Goal: Information Seeking & Learning: Find specific fact

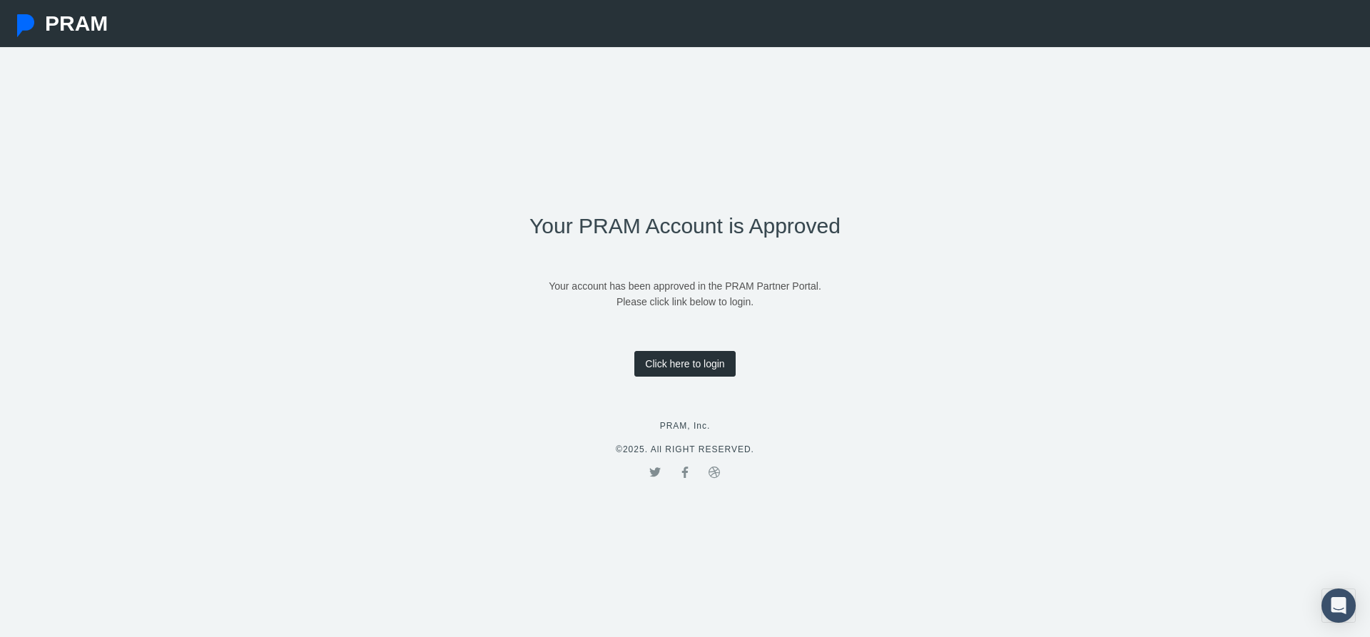
click at [709, 373] on link "Click here to login" at bounding box center [684, 364] width 101 height 26
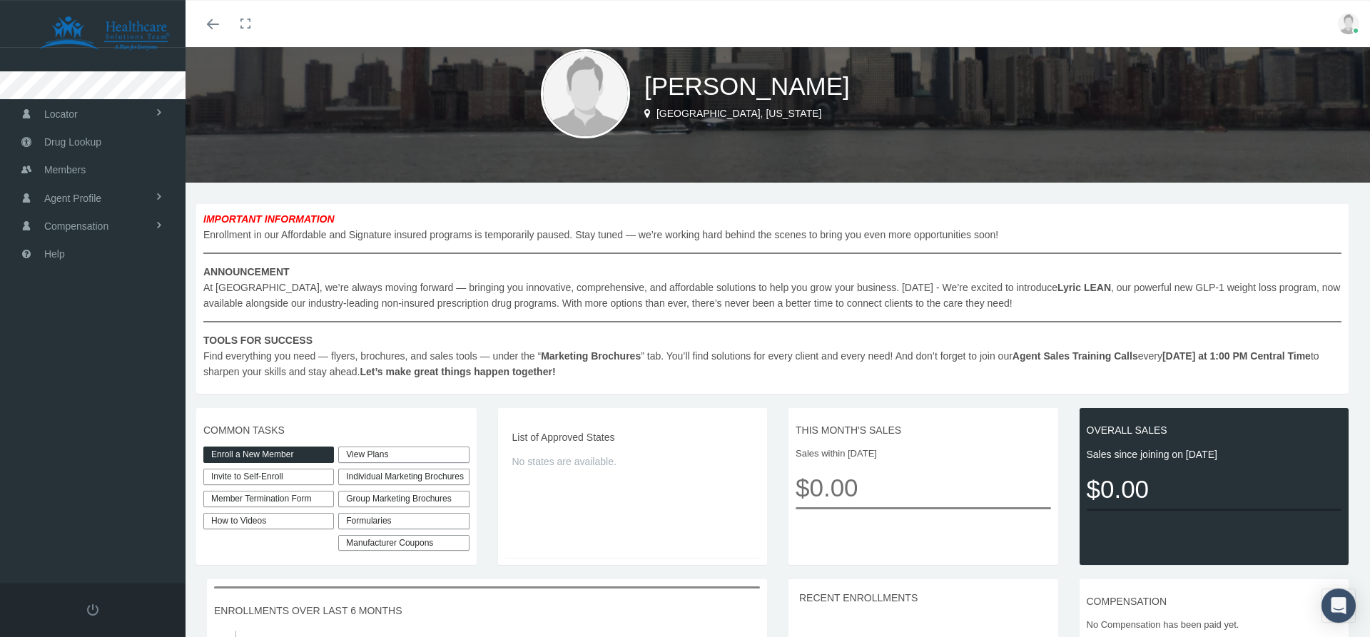
scroll to position [73, 0]
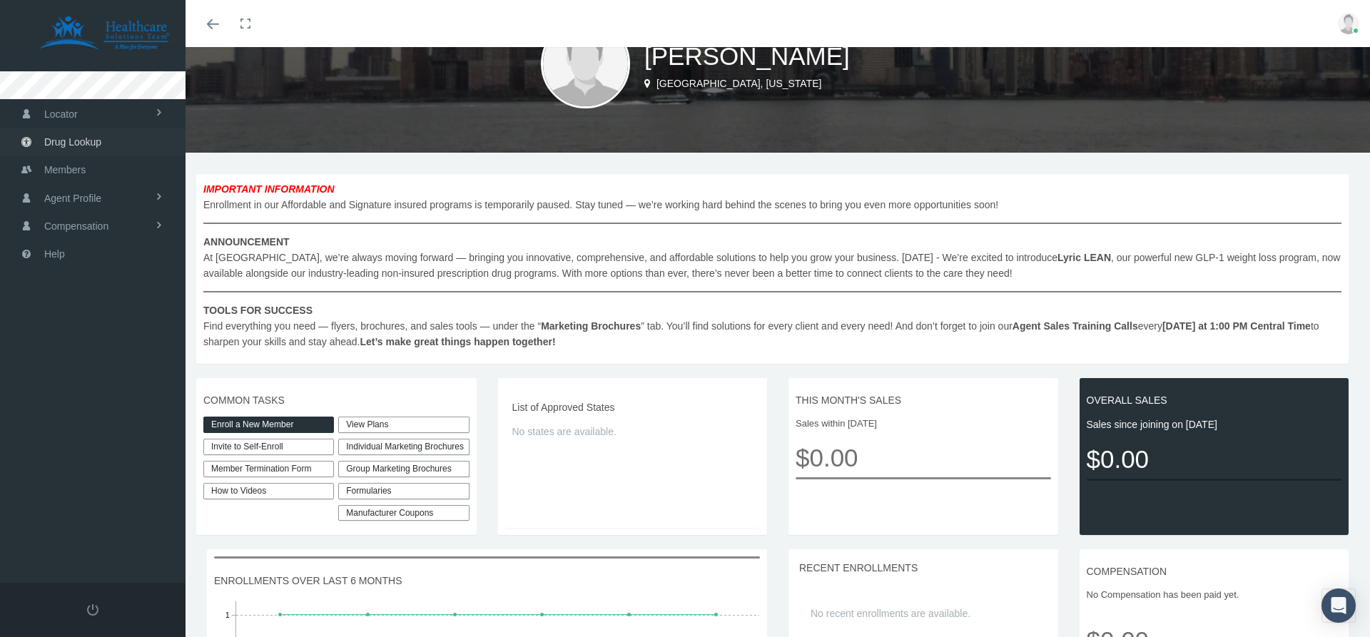
click at [41, 148] on link "Drug Lookup" at bounding box center [92, 142] width 185 height 28
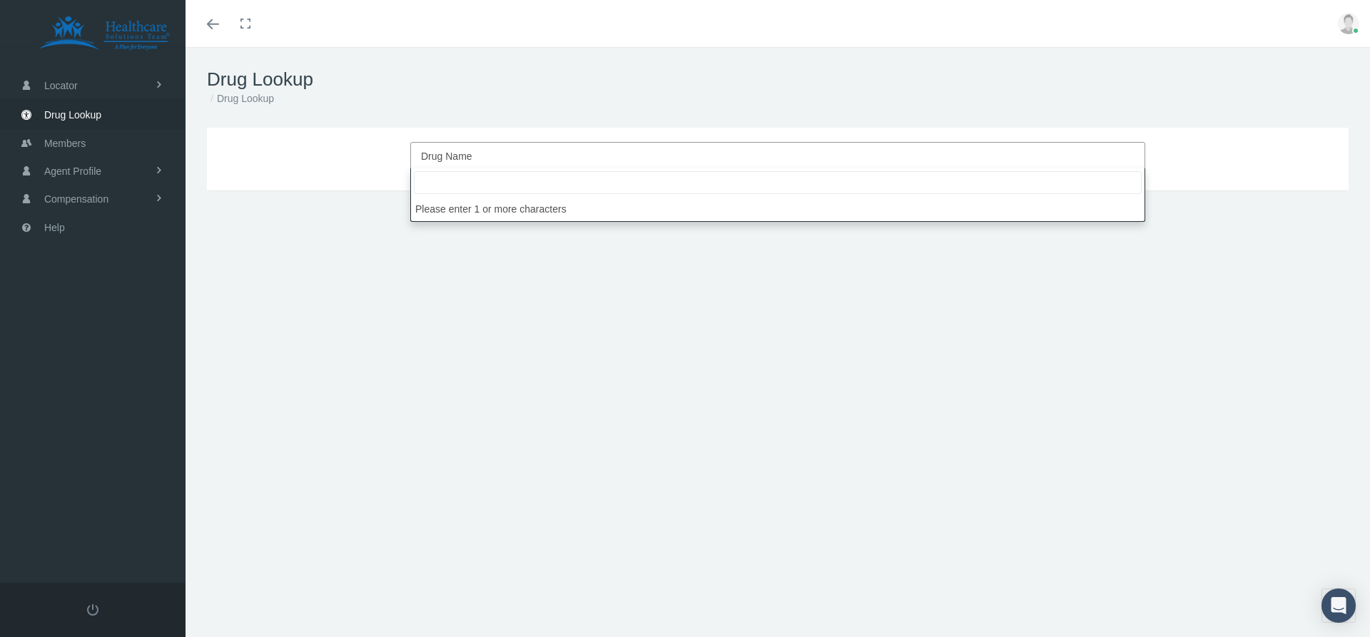
click at [611, 158] on span "Drug Name" at bounding box center [773, 156] width 705 height 19
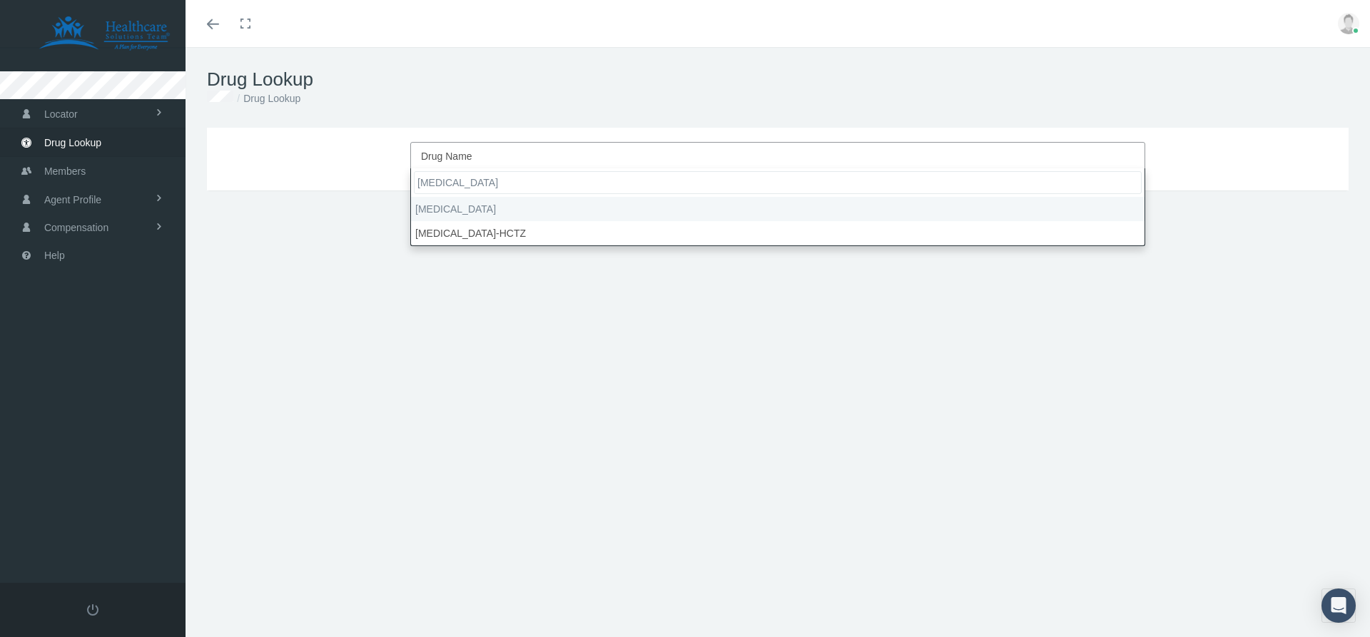
type input "Losartan"
select select "Losartan Potassium"
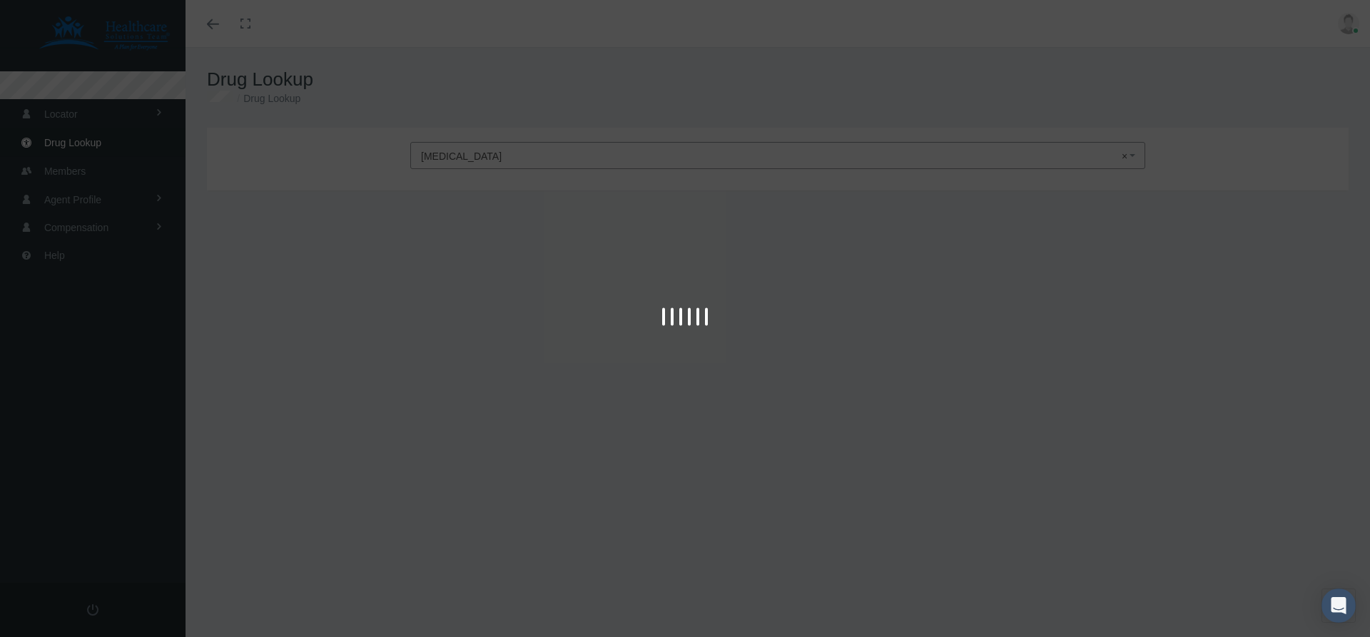
type input "30"
select select "Tablet"
select select "100 MG"
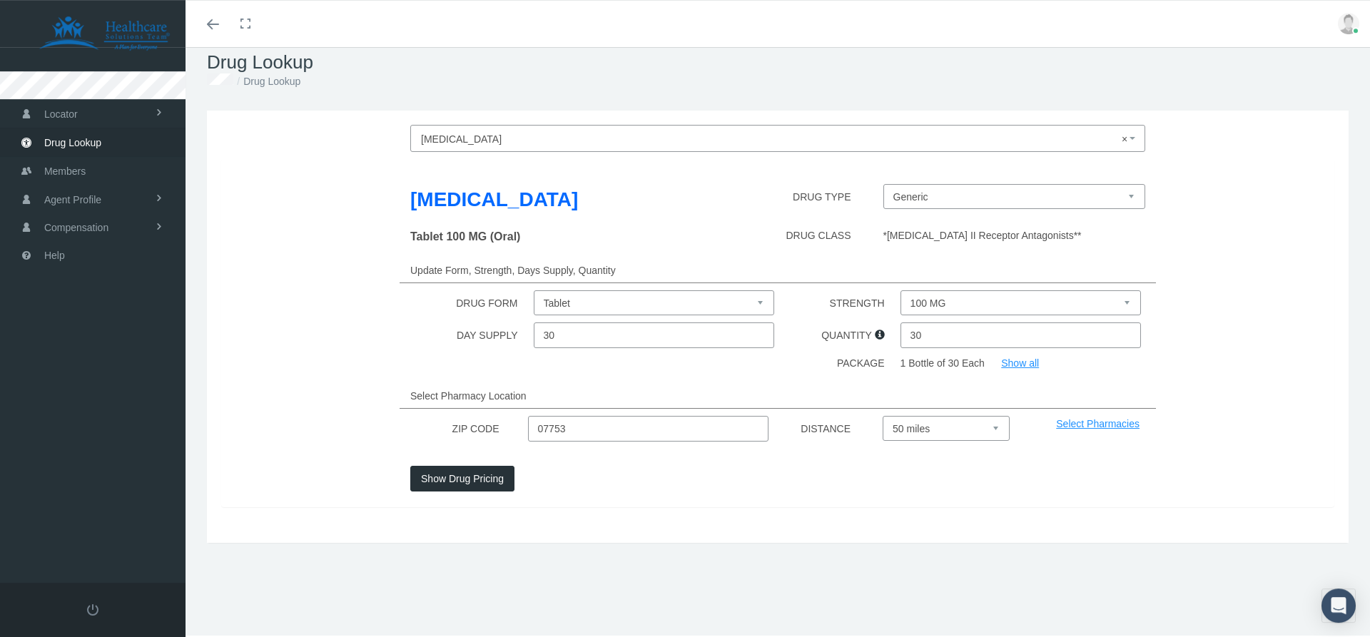
scroll to position [31, 0]
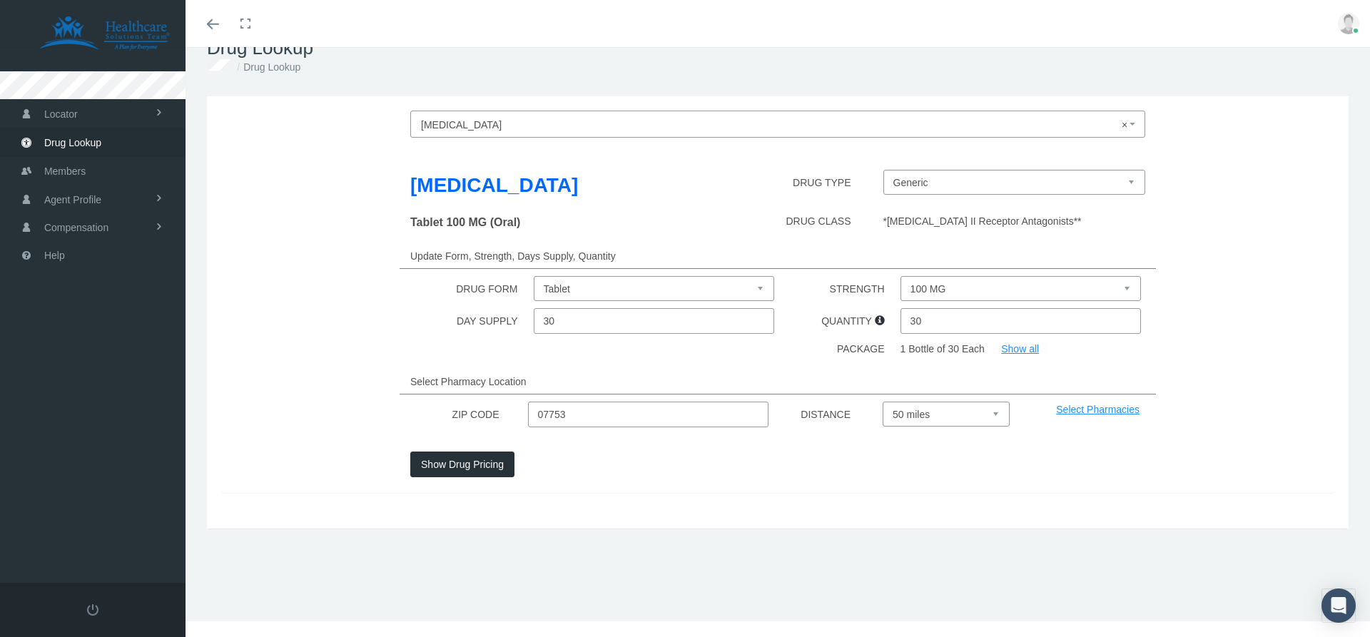
click at [572, 327] on input "30" at bounding box center [654, 321] width 241 height 26
drag, startPoint x: 589, startPoint y: 321, endPoint x: 422, endPoint y: 306, distance: 166.9
click at [534, 308] on input "30" at bounding box center [654, 321] width 241 height 26
type input "90"
click at [413, 299] on div "DRUG FORM" at bounding box center [471, 288] width 121 height 25
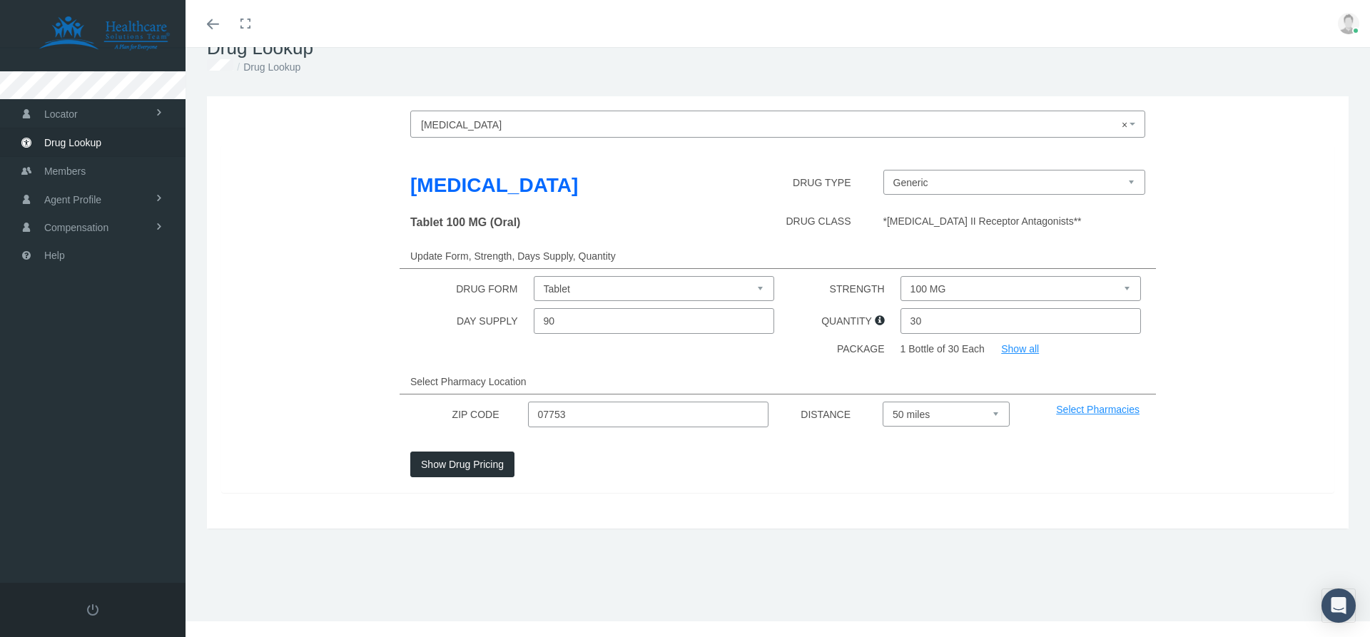
click at [900, 276] on select "100 MG 25 MG 50 MG" at bounding box center [1020, 288] width 241 height 25
select select "50 MG"
click option "50 MG" at bounding box center [0, 0] width 0 height 0
drag, startPoint x: 971, startPoint y: 328, endPoint x: 826, endPoint y: 309, distance: 146.1
click at [900, 309] on input "30" at bounding box center [1020, 321] width 241 height 26
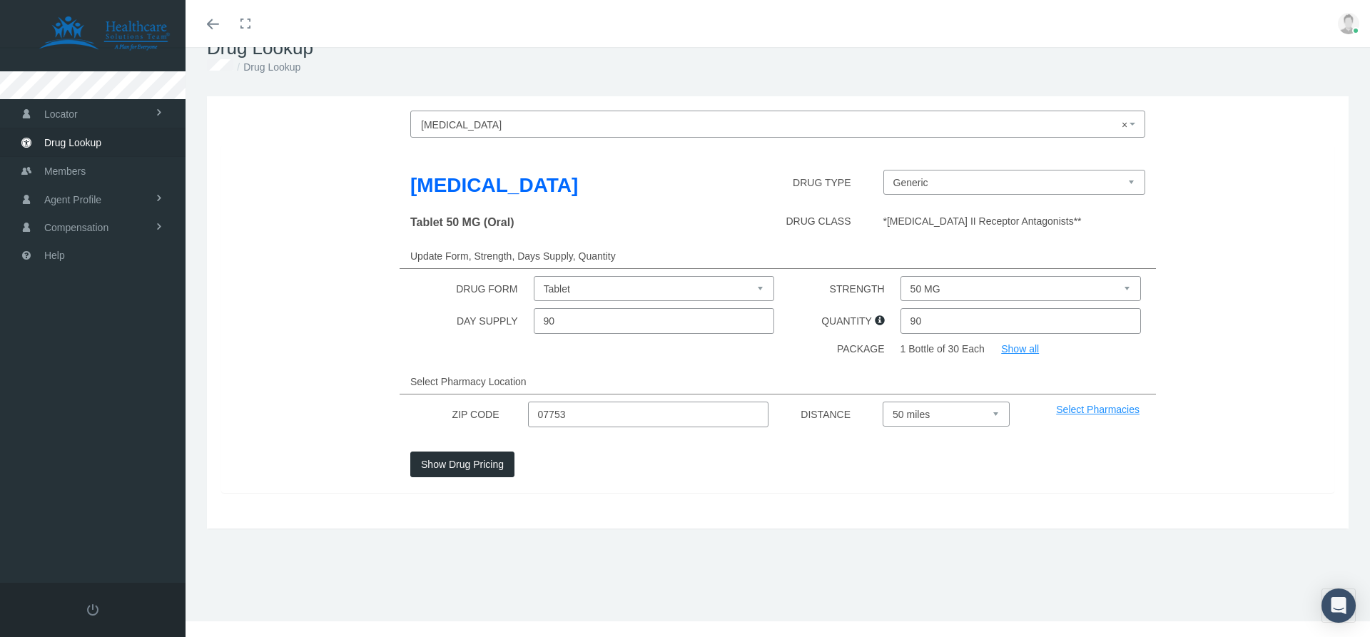
type input "90"
drag, startPoint x: 691, startPoint y: 416, endPoint x: 0, endPoint y: 173, distance: 732.8
click at [528, 402] on input "07753" at bounding box center [648, 415] width 241 height 26
type input "07067"
click at [882, 402] on select "Select 5 miles 10 miles 20 miles 30 miles 40 miles 50 miles" at bounding box center [945, 414] width 127 height 25
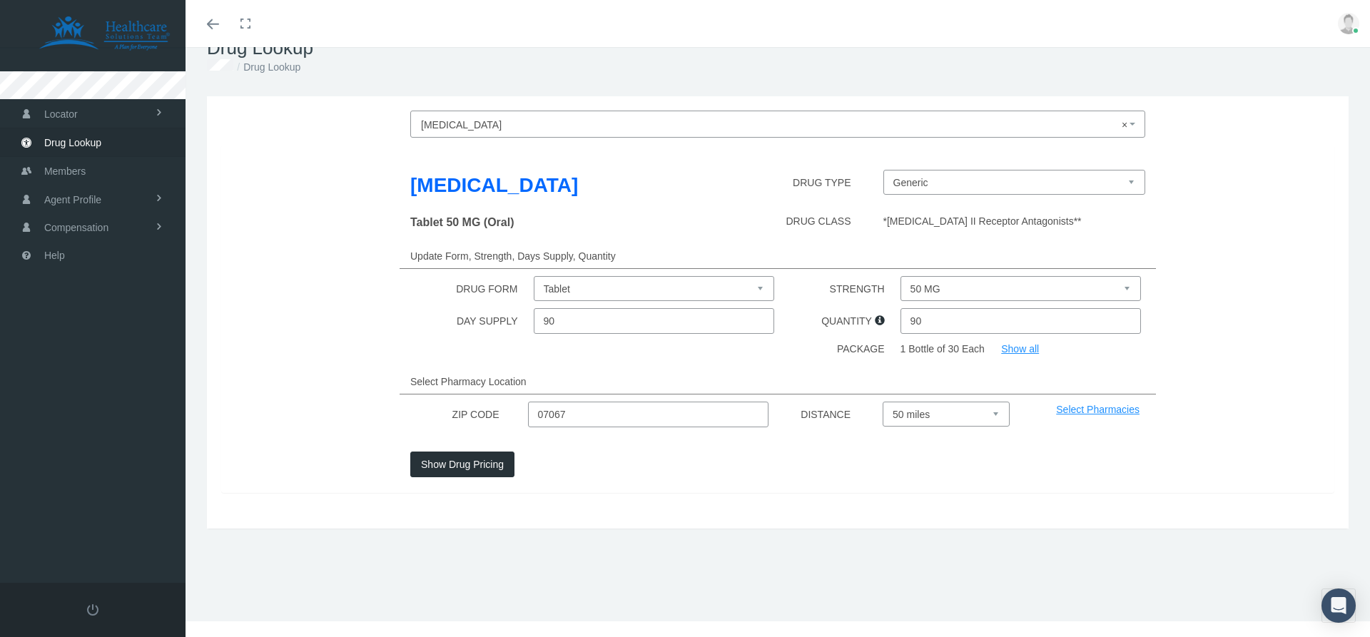
select select "5"
click option "5 miles" at bounding box center [0, 0] width 0 height 0
click at [484, 457] on button "Show Drug Pricing" at bounding box center [462, 465] width 104 height 26
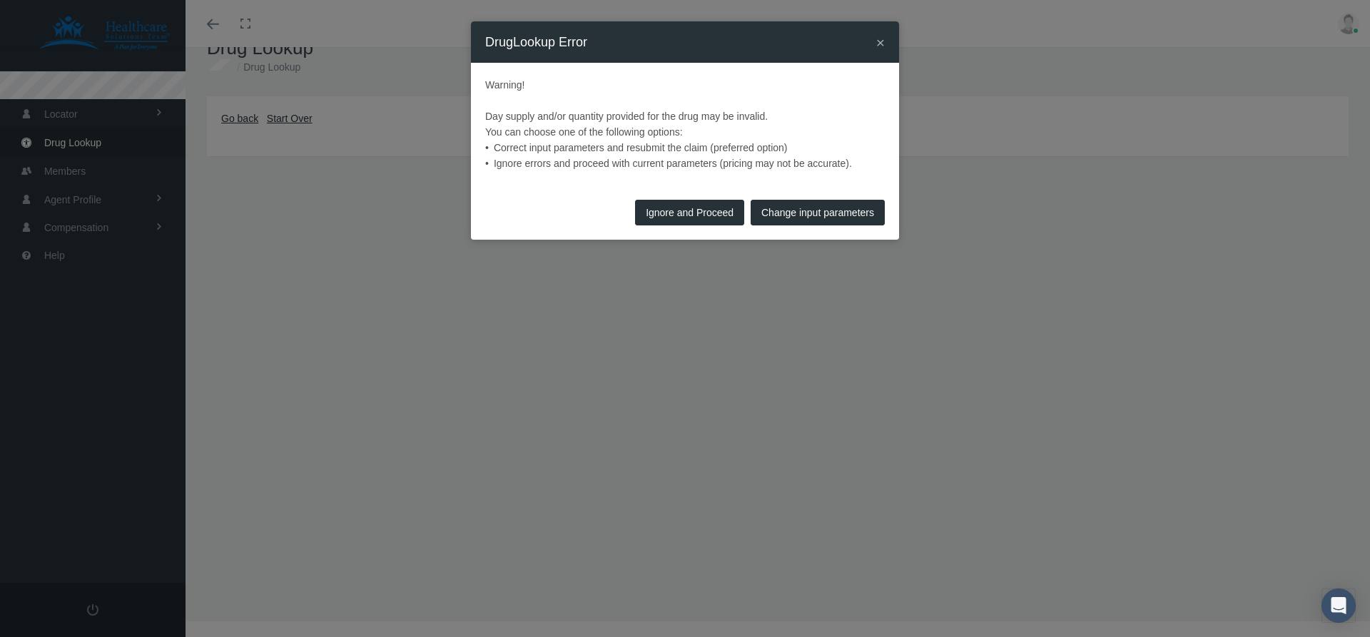
click at [810, 213] on button "Change input parameters" at bounding box center [818, 213] width 134 height 26
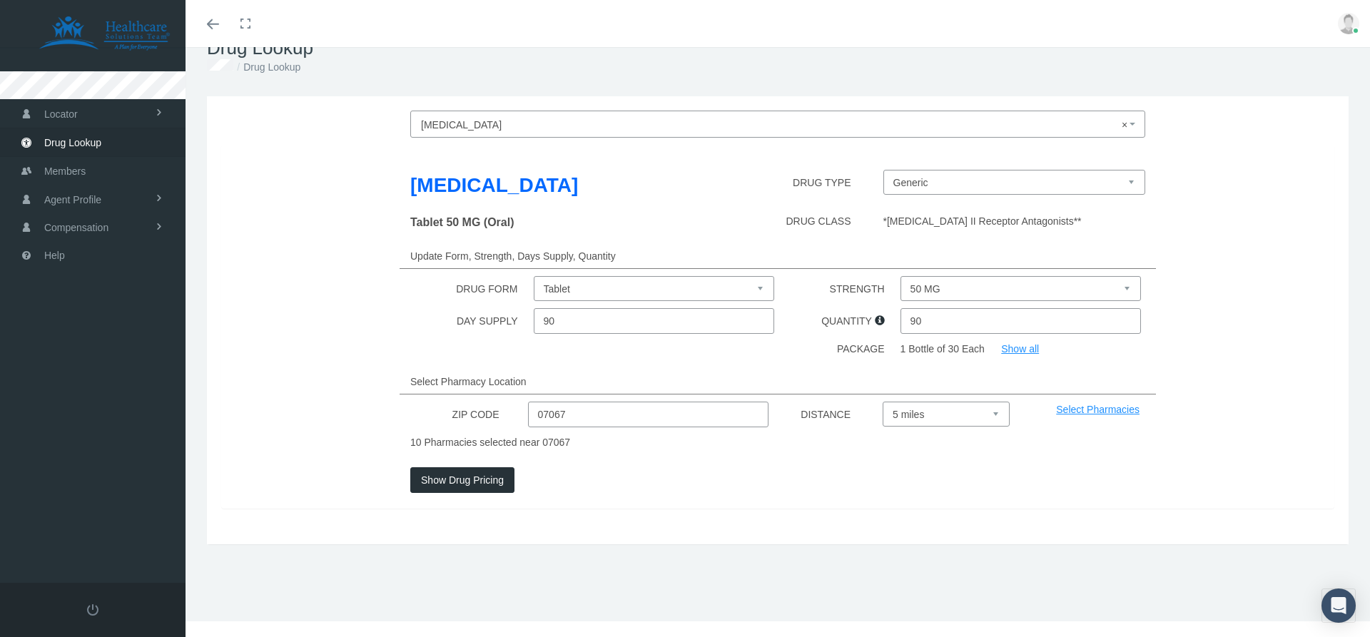
drag, startPoint x: 619, startPoint y: 317, endPoint x: 449, endPoint y: 313, distance: 169.1
click at [534, 313] on input "90" at bounding box center [654, 321] width 241 height 26
type input "30"
drag, startPoint x: 917, startPoint y: 318, endPoint x: 827, endPoint y: 320, distance: 89.9
click at [900, 320] on input "90" at bounding box center [1020, 321] width 241 height 26
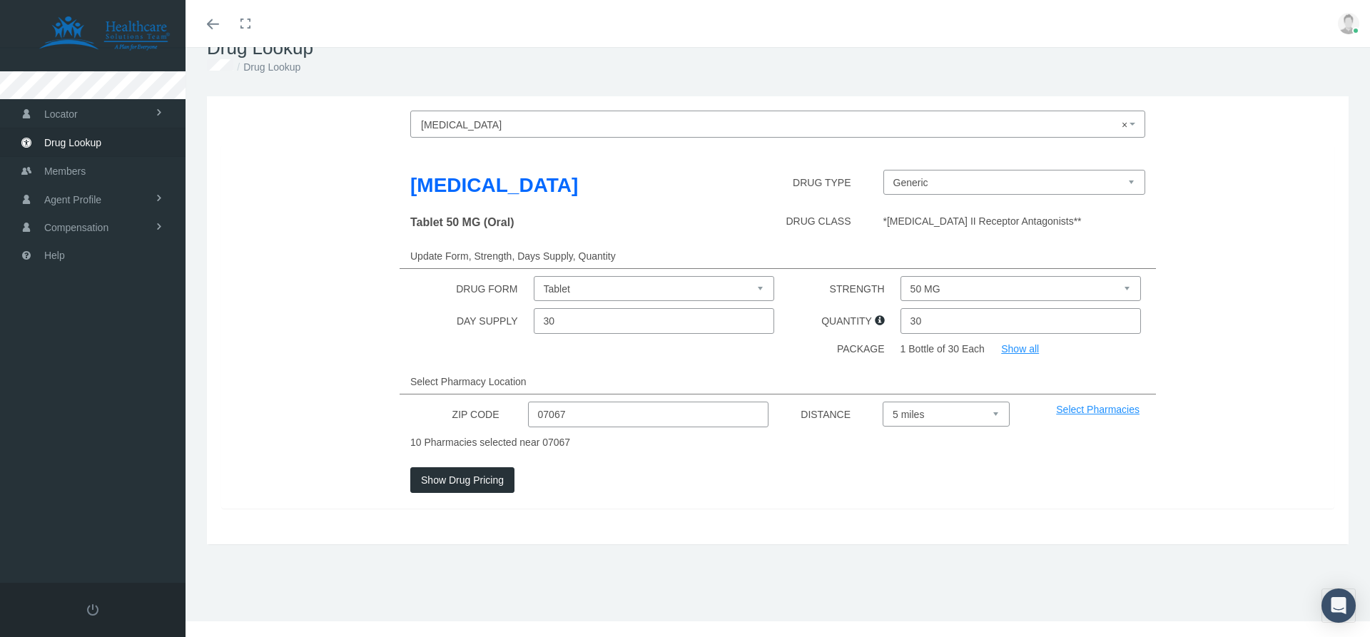
type input "30"
click at [489, 481] on button "Show Drug Pricing" at bounding box center [462, 480] width 104 height 26
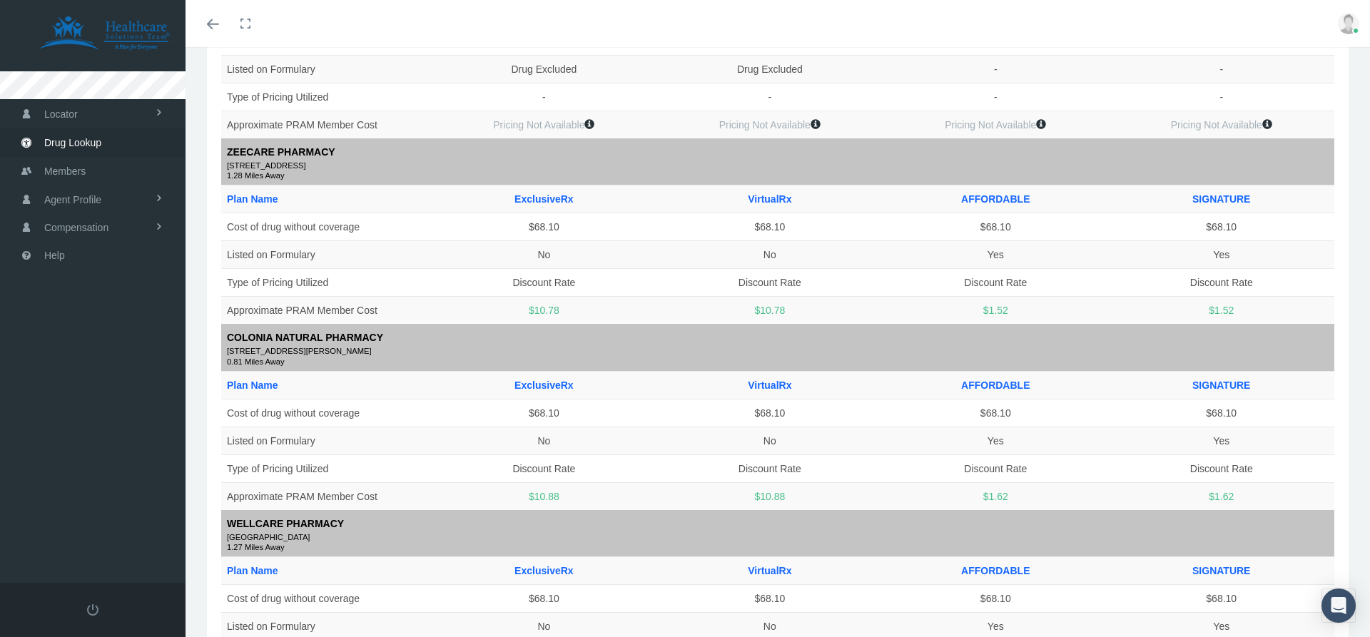
scroll to position [0, 0]
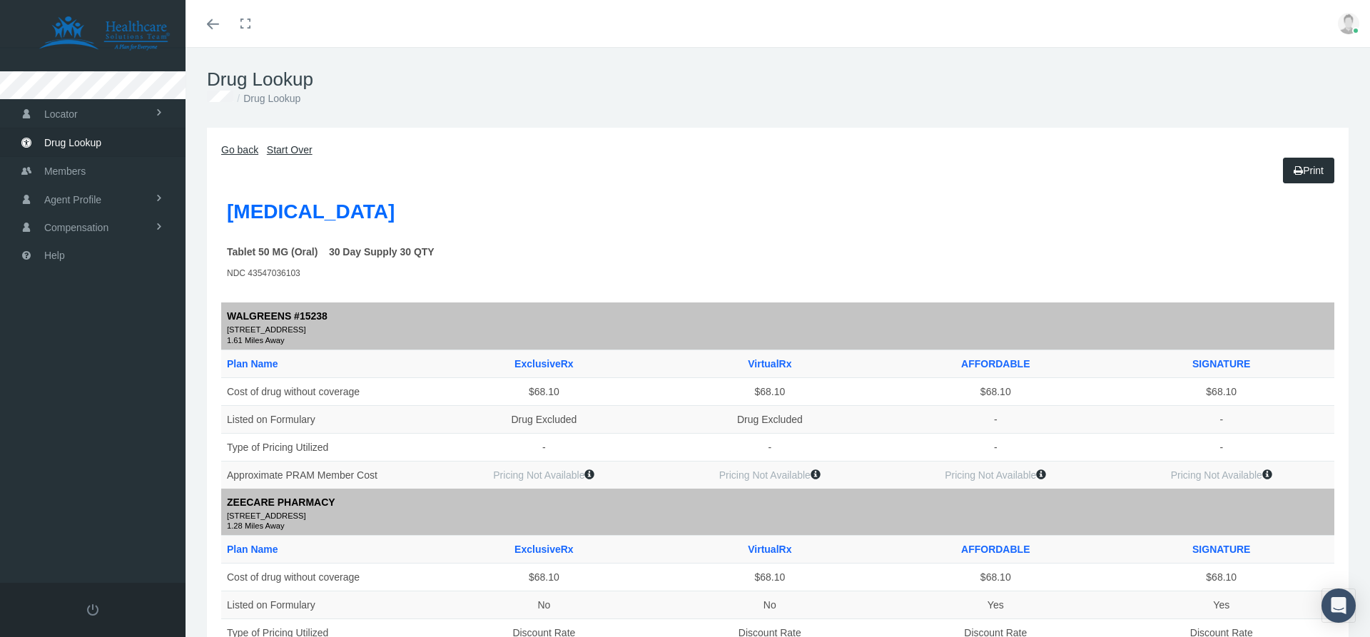
click at [208, 24] on icon "Toggle menubar" at bounding box center [213, 24] width 12 height 9
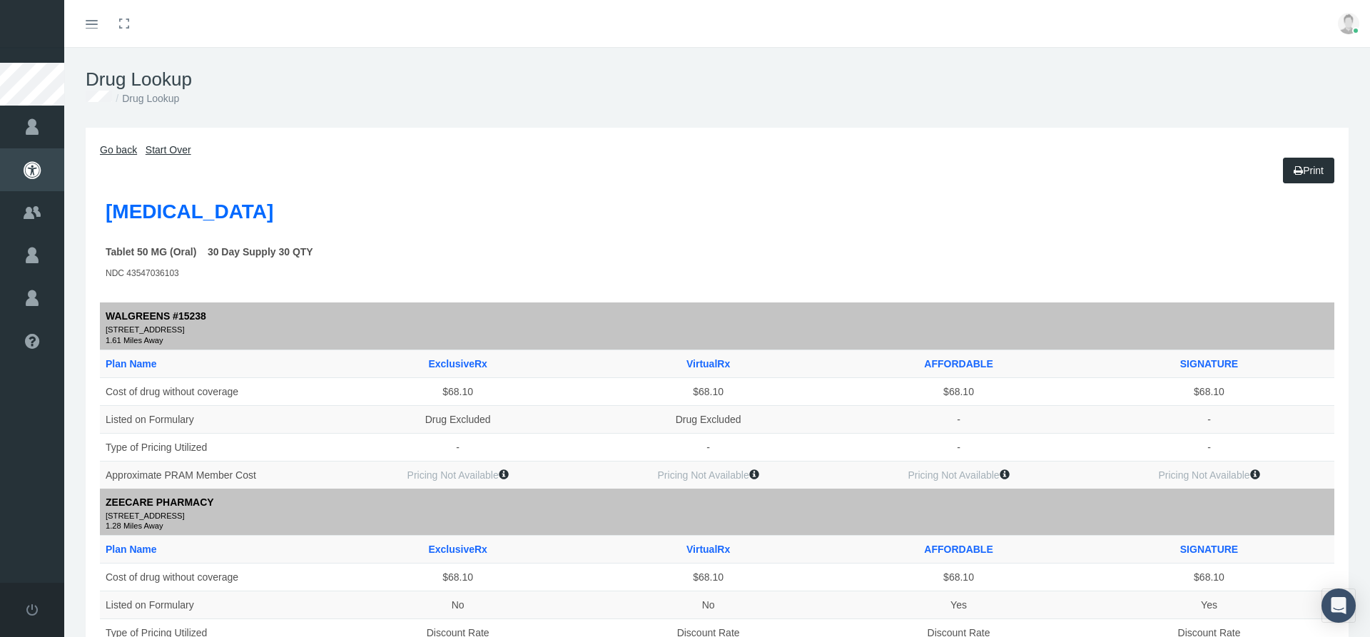
click at [128, 148] on link "Go back" at bounding box center [118, 149] width 37 height 11
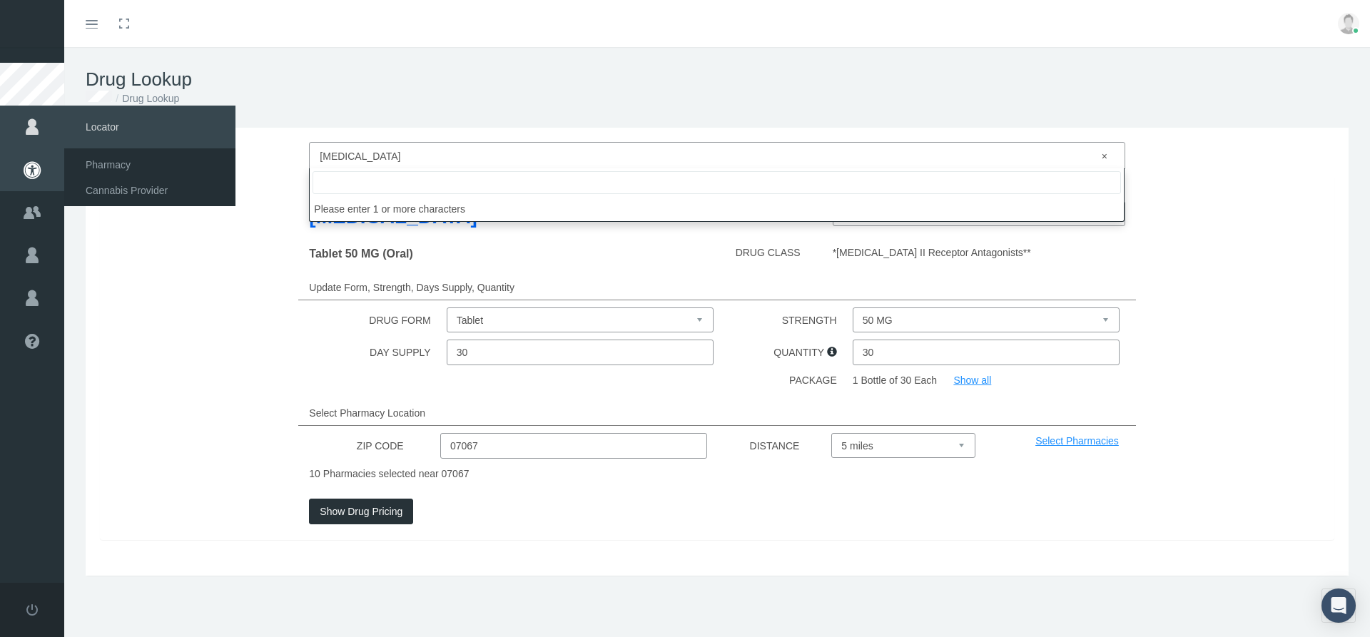
drag, startPoint x: 220, startPoint y: 117, endPoint x: 0, endPoint y: 121, distance: 219.8
click at [0, 121] on form "Toggle navigation Toggle menubar Toggle fullscreen Profile Logout" at bounding box center [685, 350] width 1370 height 606
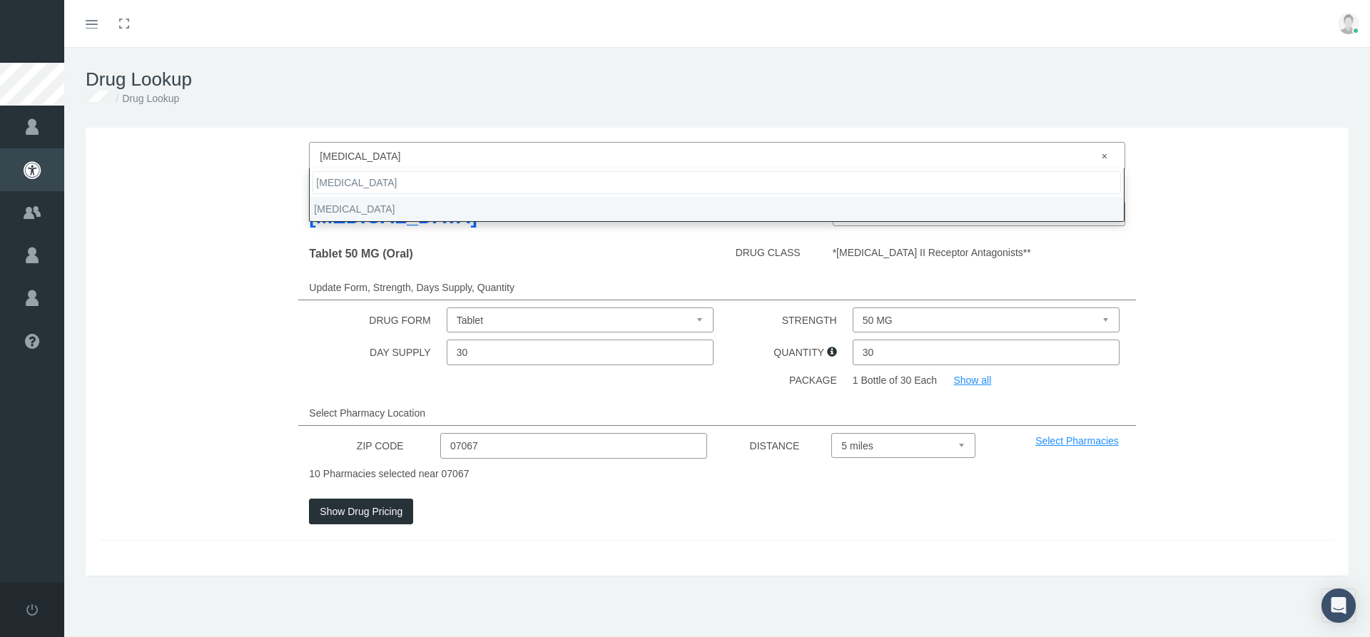
type input "atorvastatin"
select select "Atorvastatin Calcium"
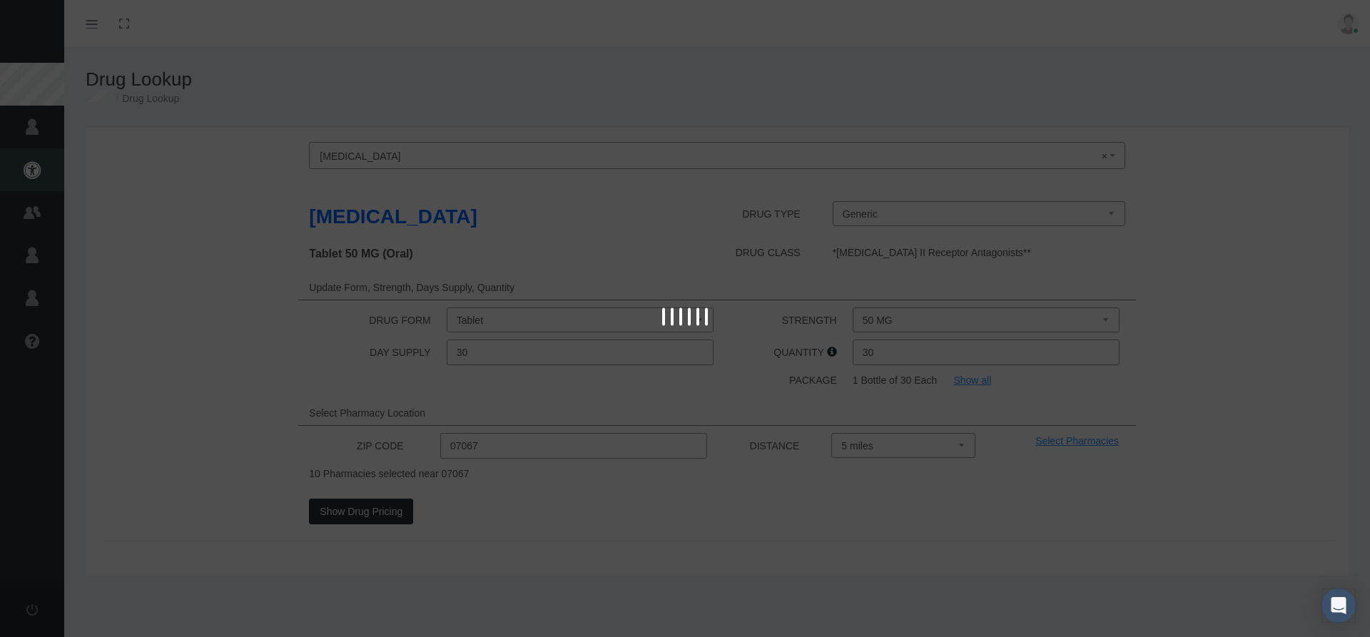
select select "10 MG"
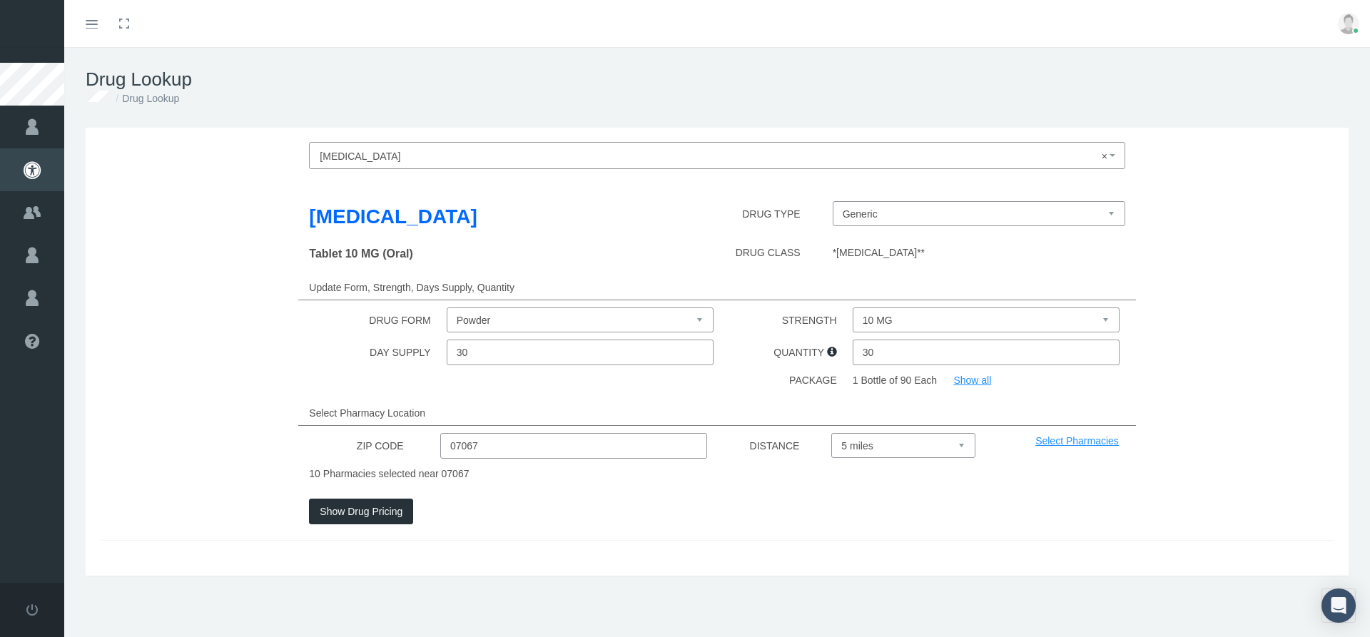
click at [330, 504] on button "Show Drug Pricing" at bounding box center [361, 512] width 104 height 26
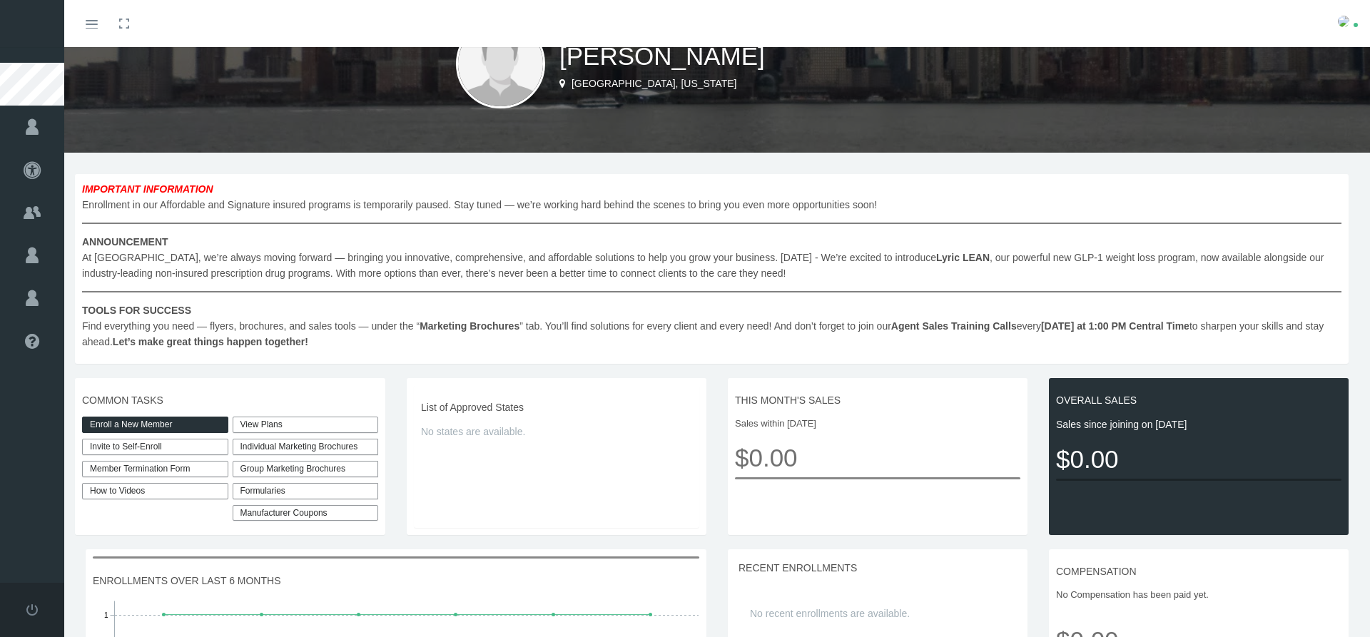
scroll to position [73, 0]
click at [251, 428] on link "View Plans" at bounding box center [306, 425] width 146 height 16
